Goal: Transaction & Acquisition: Obtain resource

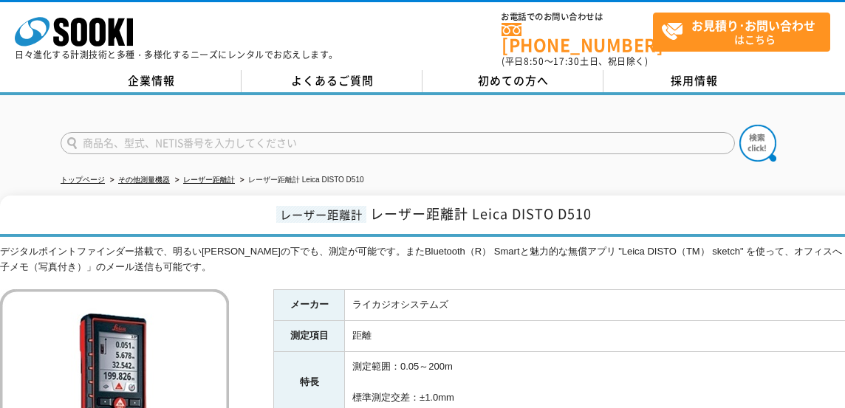
click at [126, 341] on img at bounding box center [114, 403] width 229 height 229
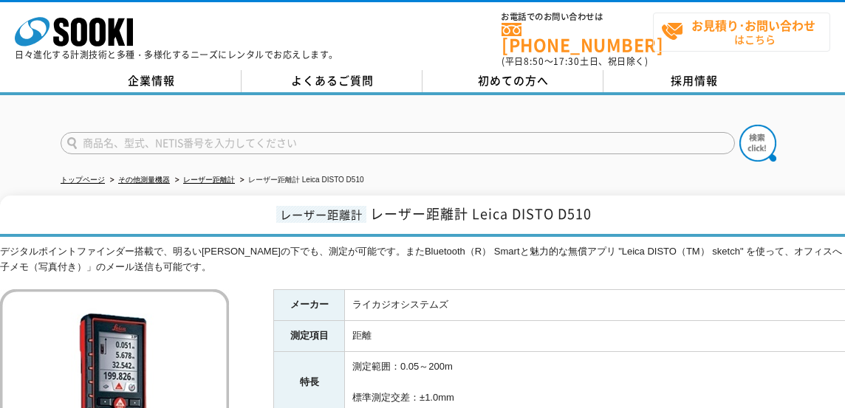
click at [712, 21] on strong "お見積り･お問い合わせ" at bounding box center [753, 25] width 124 height 18
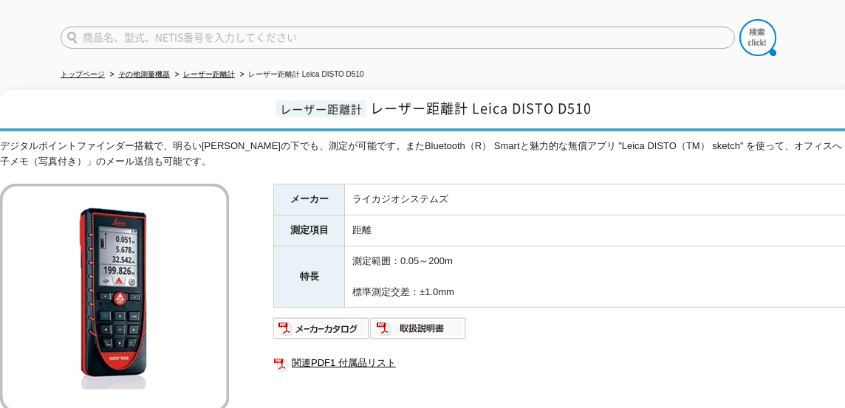
scroll to position [105, 0]
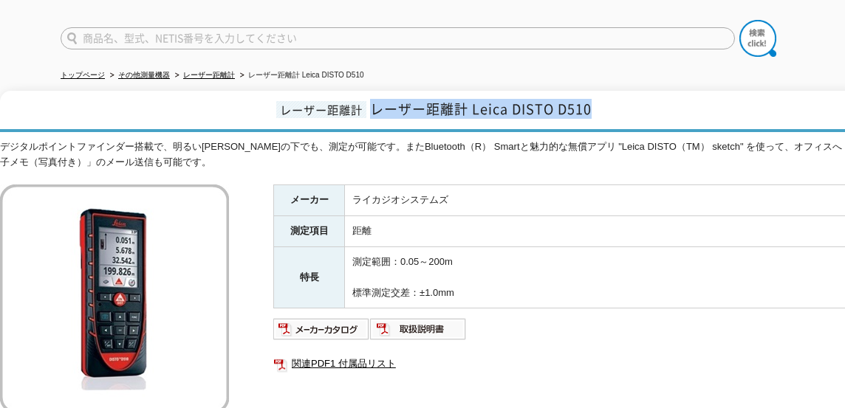
drag, startPoint x: 377, startPoint y: 101, endPoint x: 607, endPoint y: 105, distance: 230.4
click at [607, 105] on h1 "レーザー距離計 レーザー距離計 Leica DISTO D510" at bounding box center [432, 111] width 864 height 41
copy span "レーザー距離計 Leica DISTO D510"
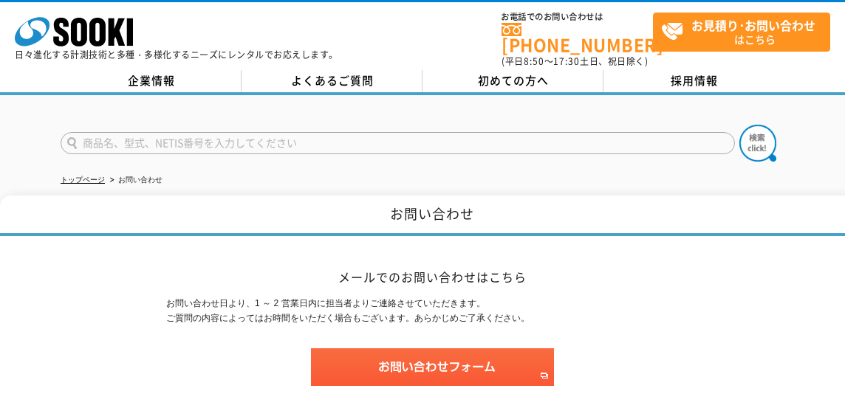
click at [264, 132] on input "text" at bounding box center [398, 143] width 674 height 22
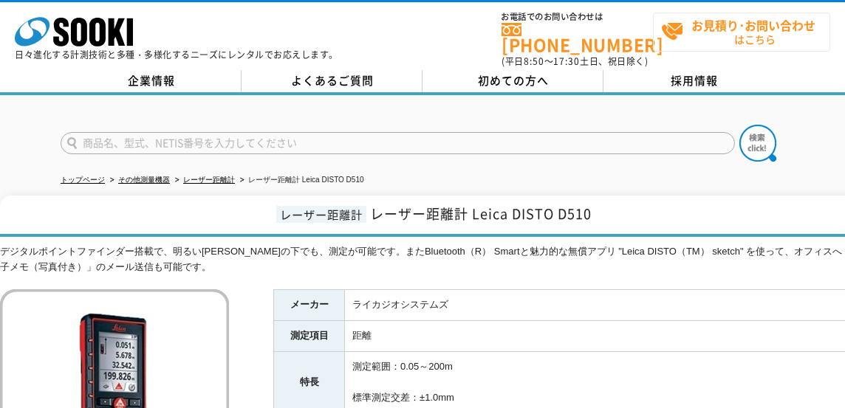
click at [674, 40] on span "お見積り･お問い合わせ はこちら" at bounding box center [745, 31] width 168 height 37
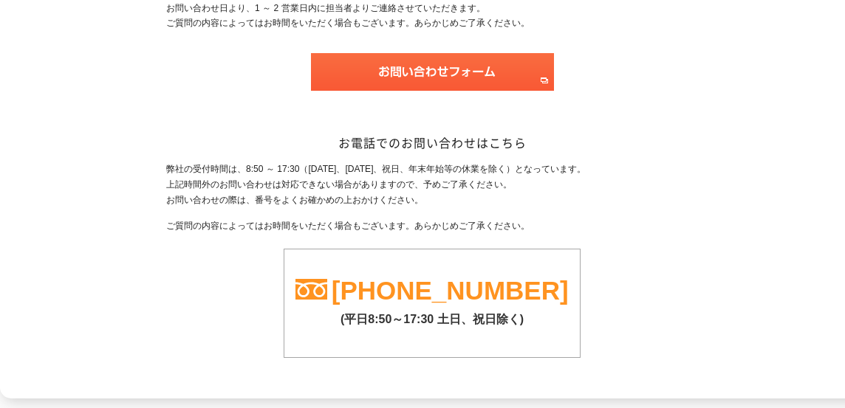
scroll to position [221, 0]
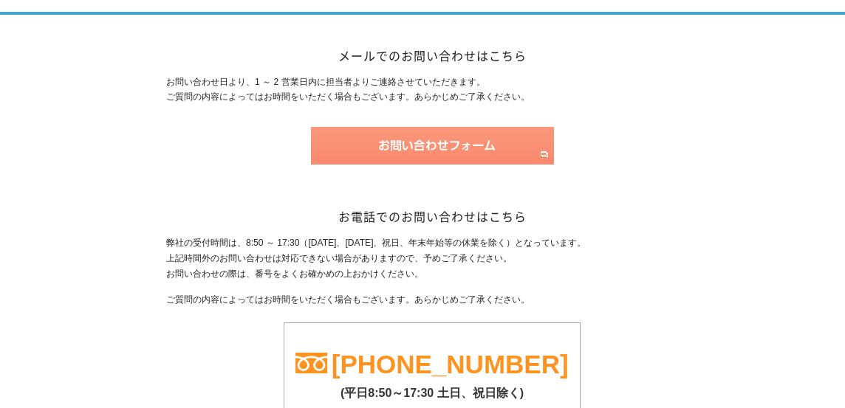
click at [386, 140] on img at bounding box center [432, 146] width 243 height 38
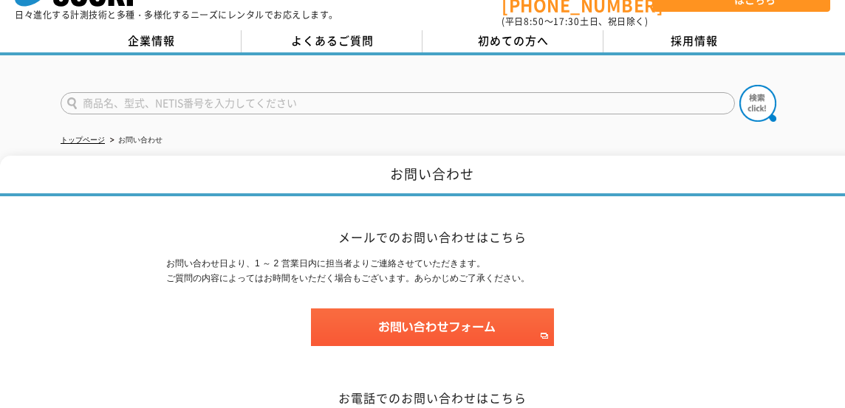
scroll to position [0, 0]
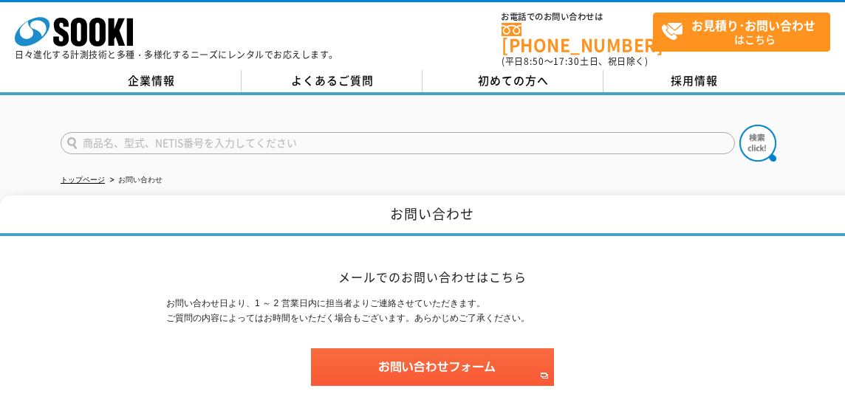
drag, startPoint x: 109, startPoint y: 146, endPoint x: 114, endPoint y: 135, distance: 12.2
click at [109, 145] on form at bounding box center [422, 145] width 723 height 41
click at [114, 134] on input "text" at bounding box center [398, 143] width 674 height 22
paste input "レーザー距離計 Leica DISTO D510"
type input "レーザー距離計 Leica DISTO D510"
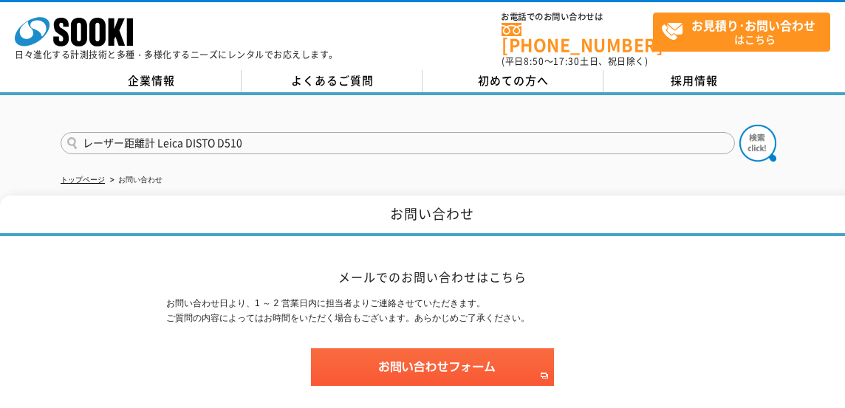
click at [739, 125] on button at bounding box center [757, 143] width 37 height 37
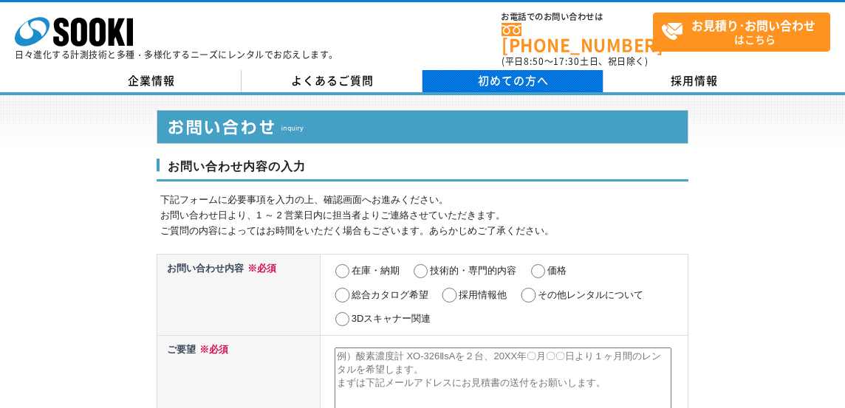
click at [568, 70] on link "初めての方へ" at bounding box center [512, 81] width 181 height 22
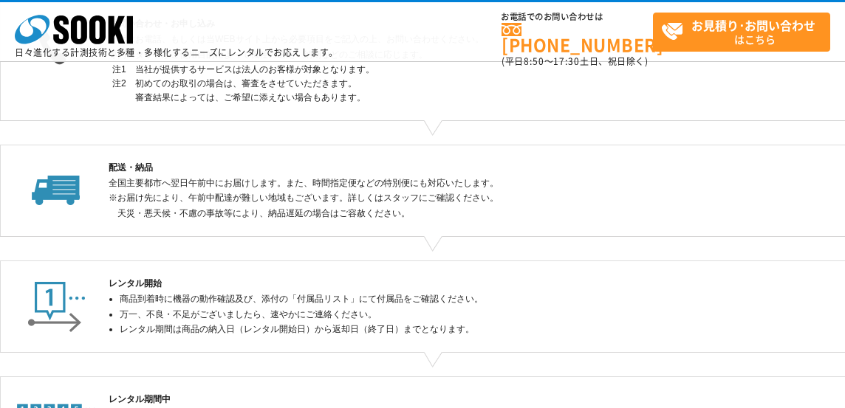
scroll to position [369, 0]
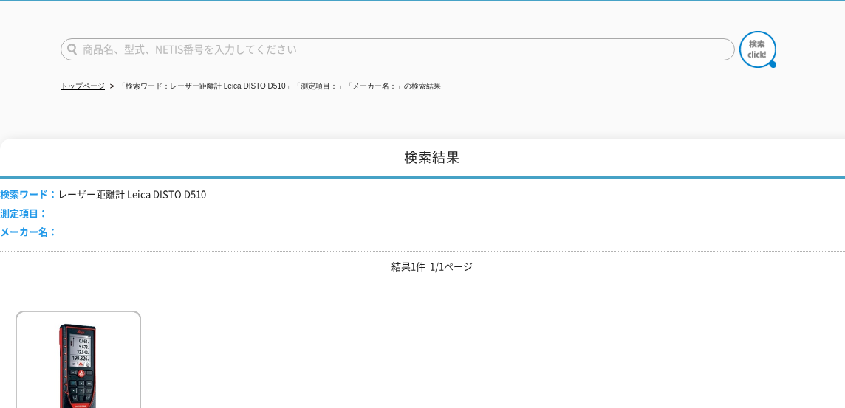
scroll to position [369, 0]
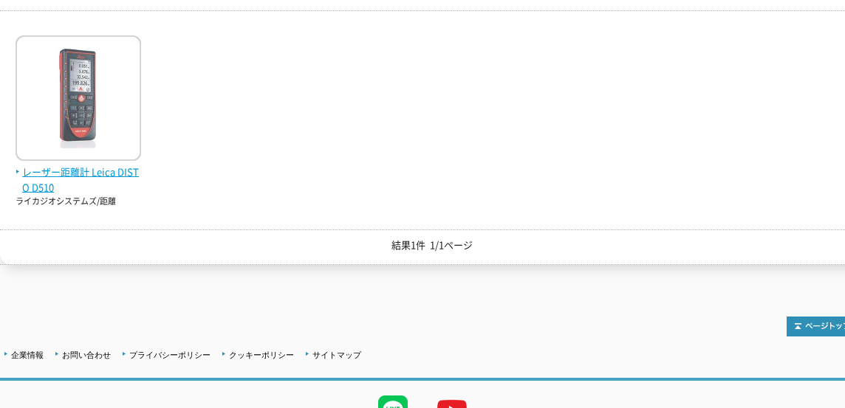
click at [103, 165] on span "レーザー距離計 Leica DISTO D510" at bounding box center [79, 180] width 126 height 31
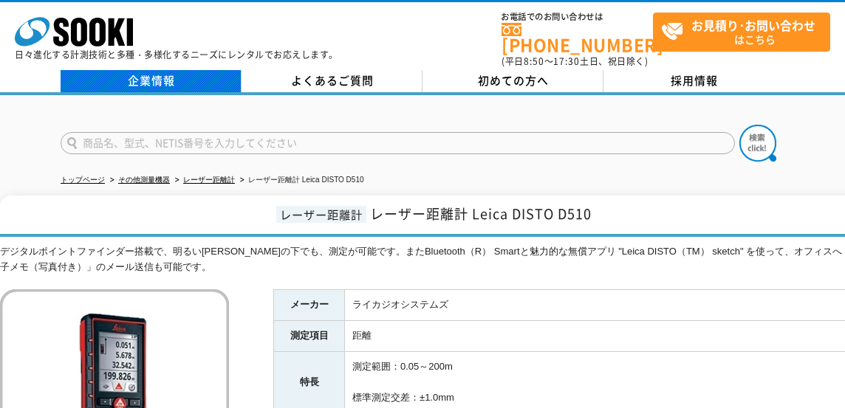
click at [174, 82] on link "企業情報" at bounding box center [151, 81] width 181 height 22
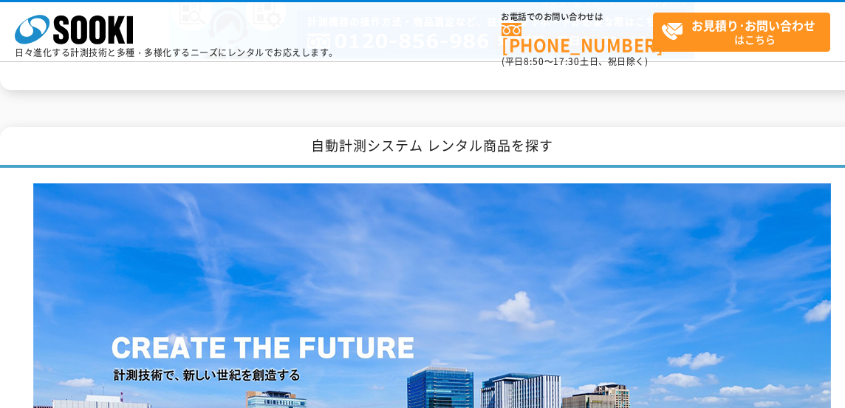
scroll to position [1624, 0]
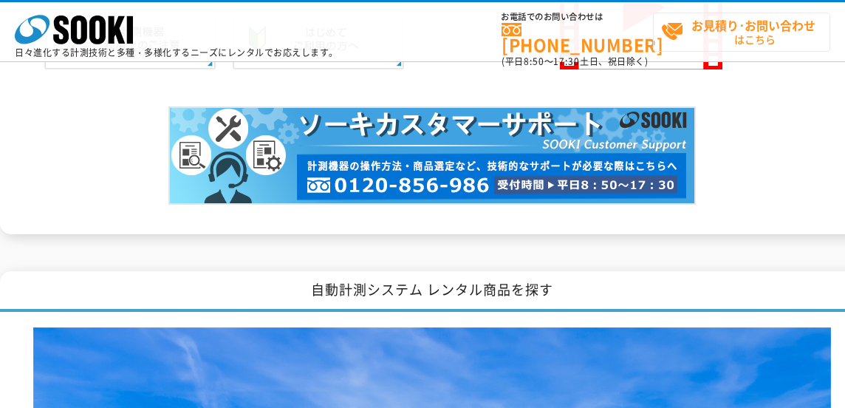
click at [718, 45] on span "お見積り･お問い合わせ はこちら" at bounding box center [745, 31] width 168 height 37
